Goal: Information Seeking & Learning: Learn about a topic

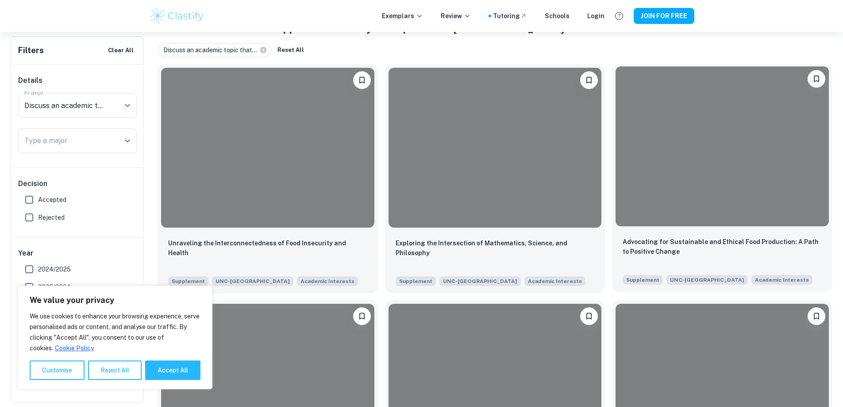
scroll to position [195, 0]
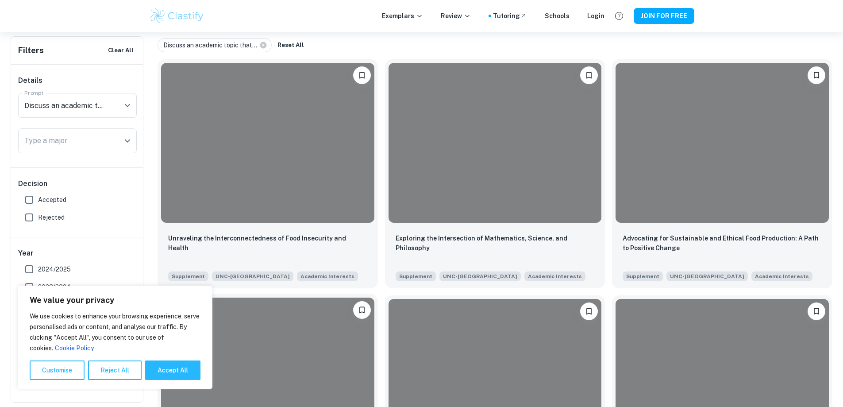
click at [378, 294] on div at bounding box center [267, 377] width 220 height 167
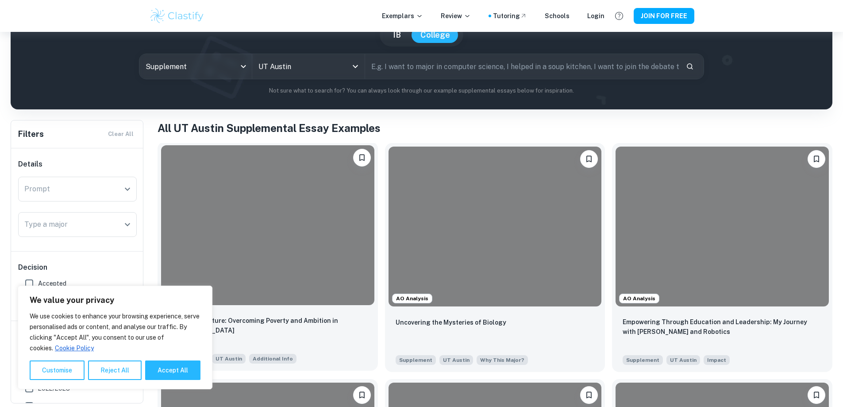
click at [282, 230] on div at bounding box center [267, 225] width 213 height 160
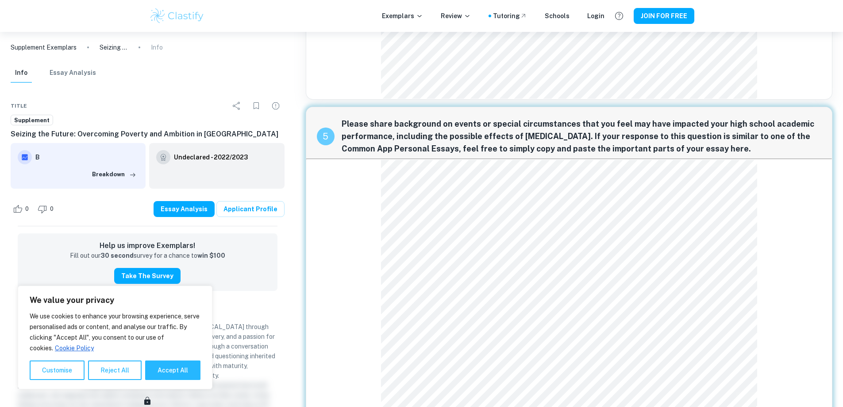
scroll to position [2209, 0]
